Goal: Complete application form

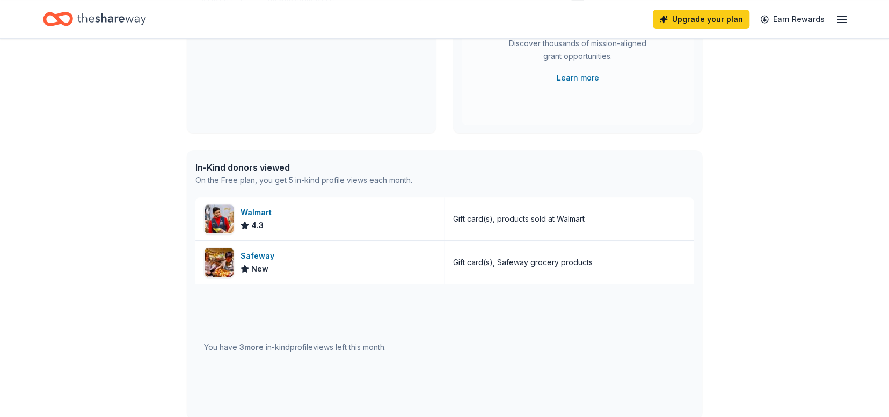
scroll to position [167, 0]
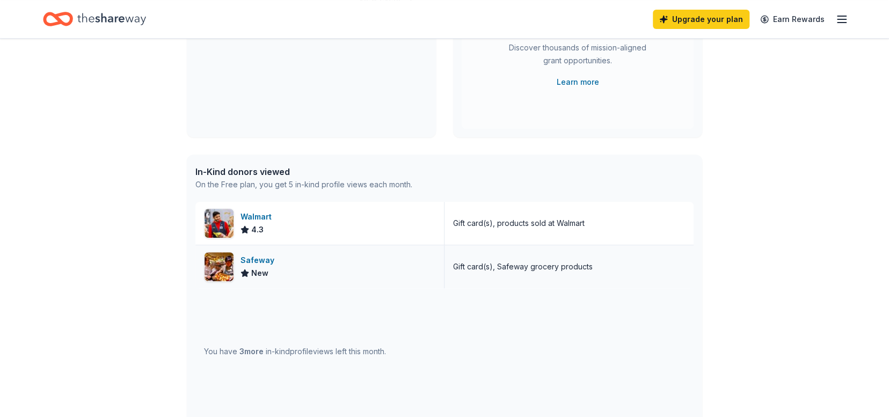
click at [325, 260] on div "Safeway New" at bounding box center [319, 266] width 249 height 43
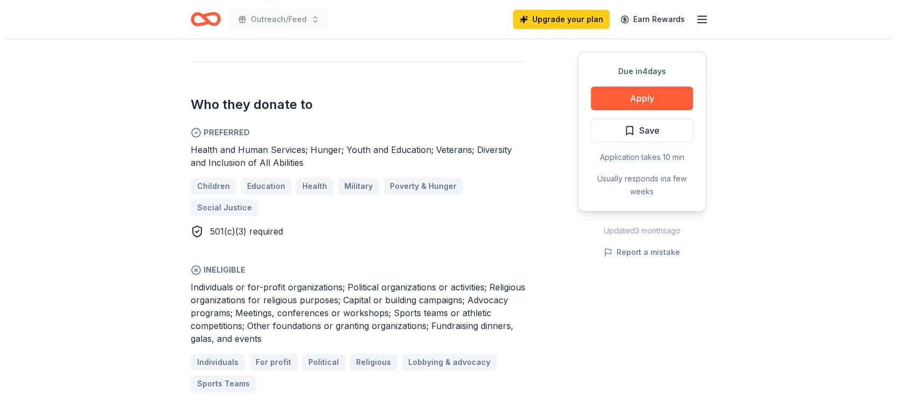
scroll to position [573, 0]
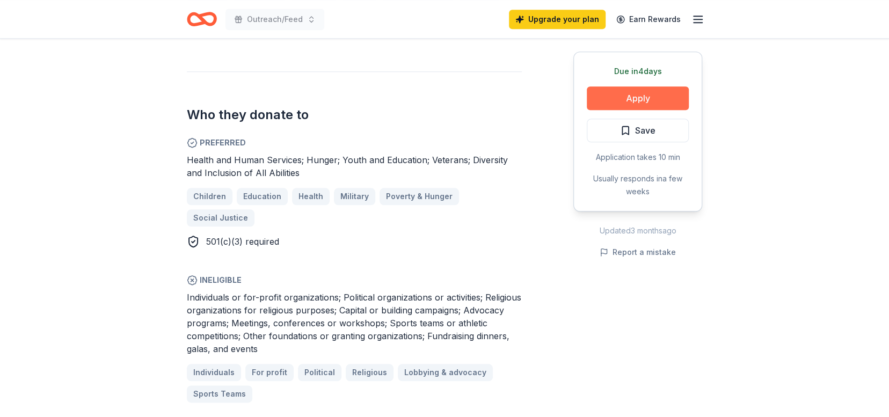
click at [646, 91] on button "Apply" at bounding box center [638, 98] width 102 height 24
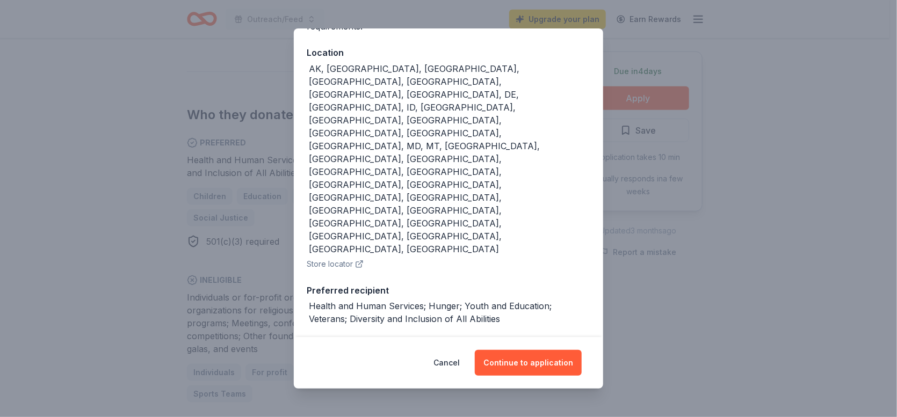
scroll to position [151, 0]
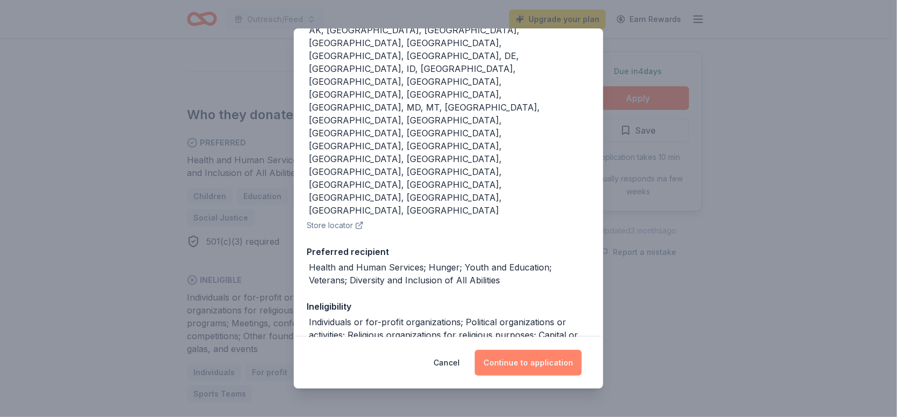
click at [530, 363] on button "Continue to application" at bounding box center [528, 363] width 107 height 26
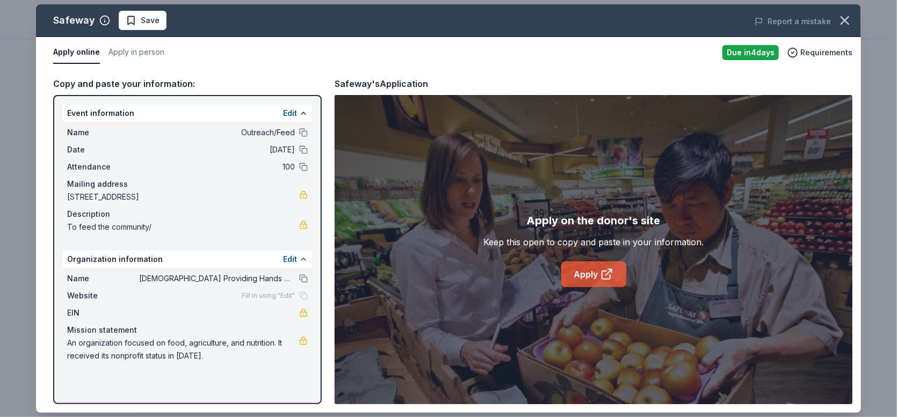
click at [582, 278] on link "Apply" at bounding box center [593, 274] width 65 height 26
